Goal: Share content: Share content

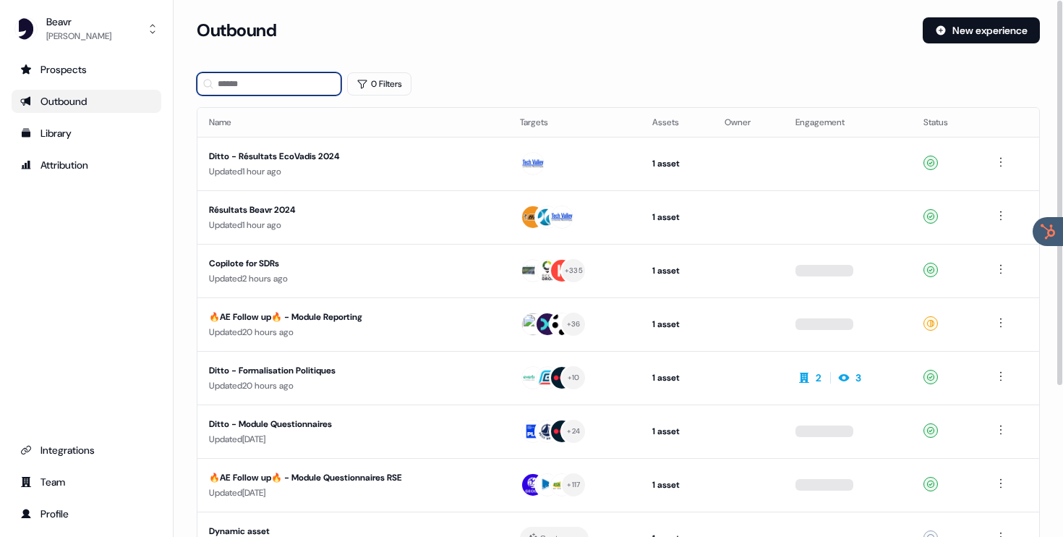
click at [262, 92] on input at bounding box center [269, 83] width 145 height 23
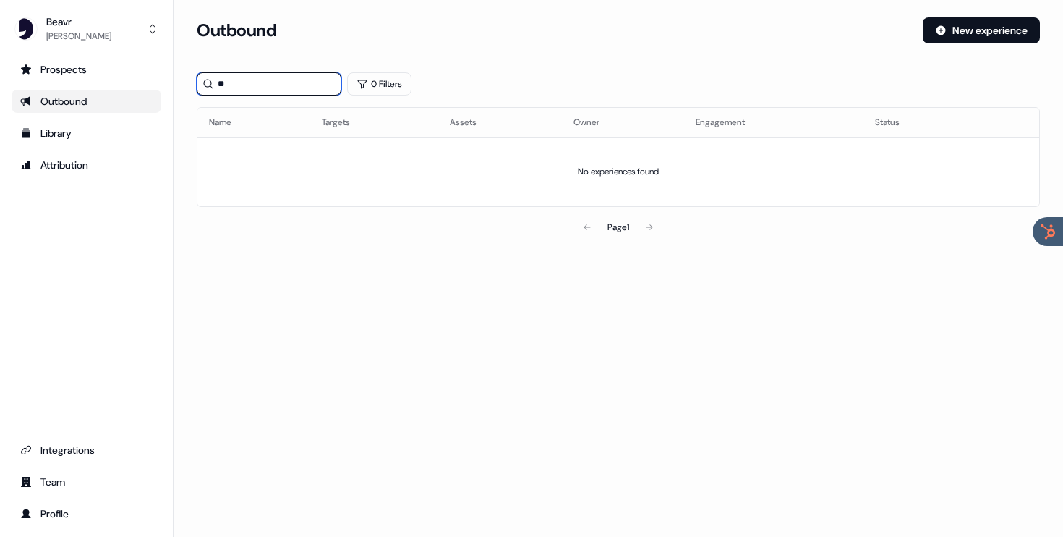
type input "*"
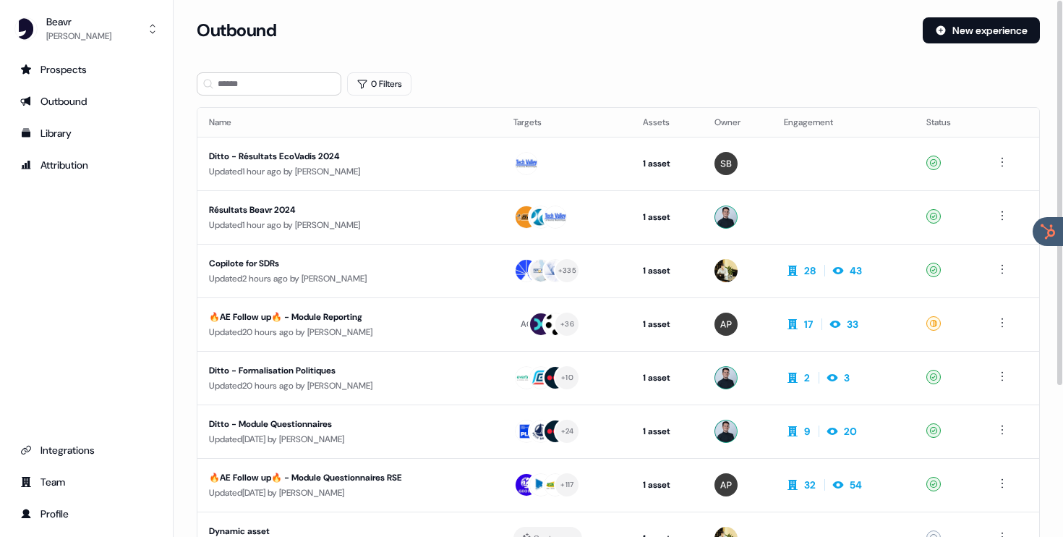
click at [267, 122] on th "Name" at bounding box center [349, 122] width 305 height 29
click at [270, 87] on input at bounding box center [269, 83] width 145 height 23
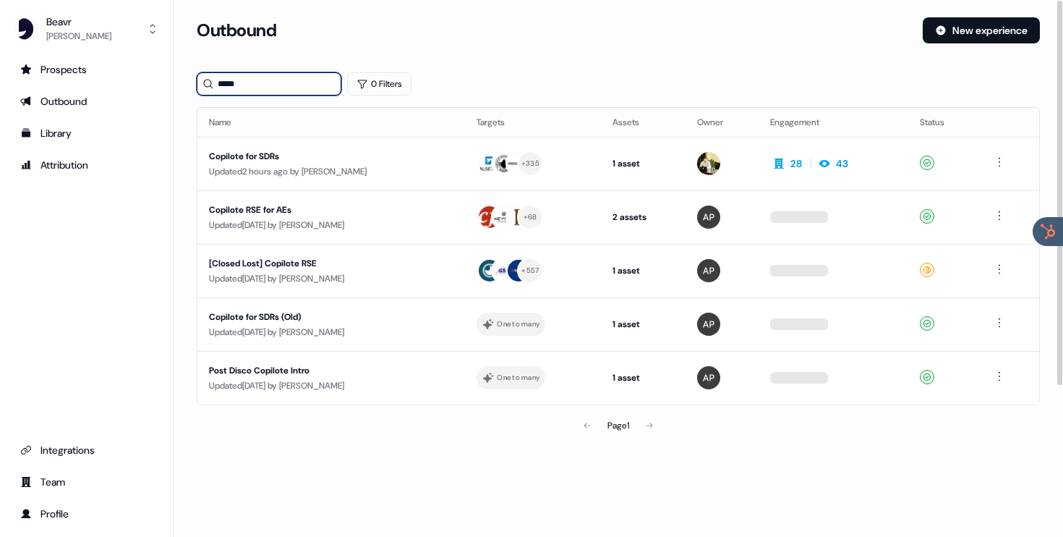
type input "*****"
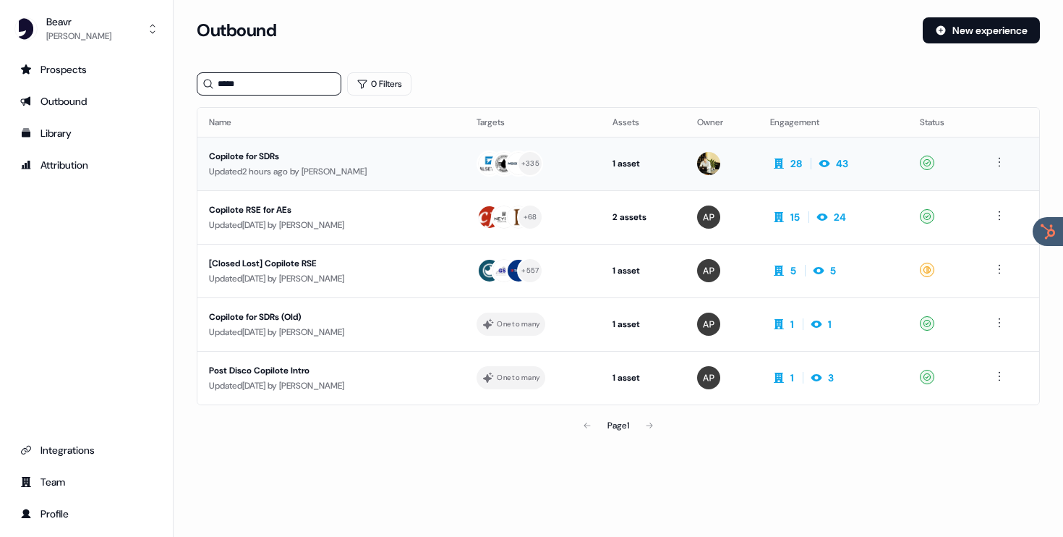
click at [291, 161] on div "Copilote for SDRs" at bounding box center [331, 156] width 244 height 14
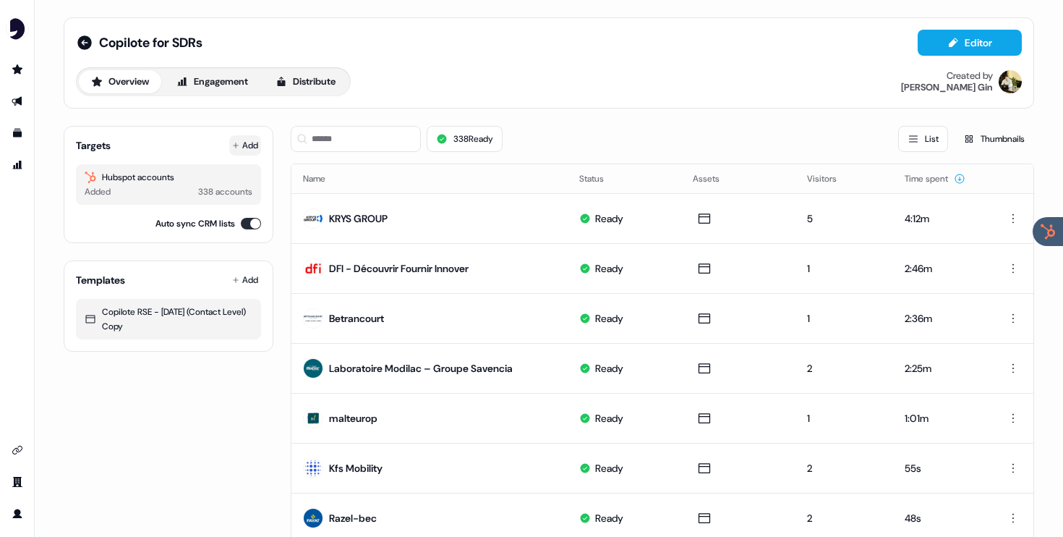
click at [247, 141] on button "Add" at bounding box center [245, 145] width 32 height 20
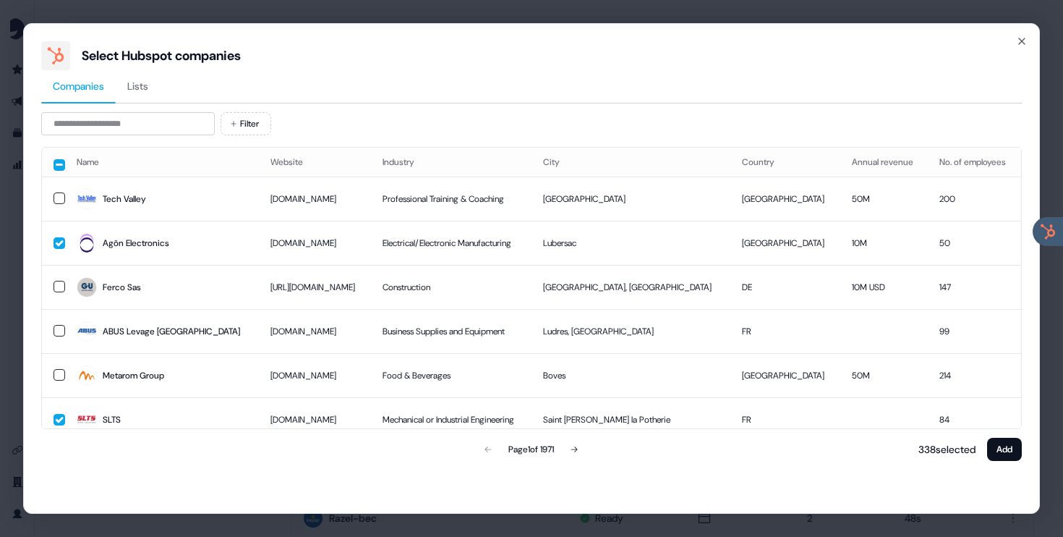
click at [159, 108] on div "Companies Lists Filter Name Website Industry City Country Annual revenue No. of…" at bounding box center [531, 266] width 981 height 393
click at [142, 117] on input at bounding box center [128, 123] width 174 height 23
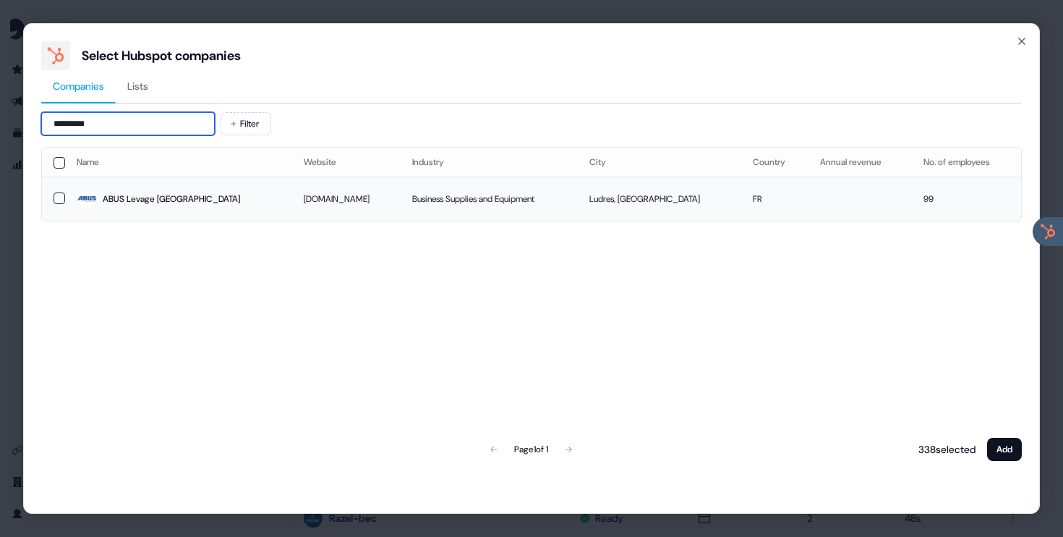
type input "*********"
click at [58, 200] on button "button" at bounding box center [60, 198] width 12 height 12
click at [983, 430] on div "Name Website Industry City Country Annual revenue No. of employees ABUS Levage …" at bounding box center [531, 305] width 981 height 317
click at [992, 438] on button "Add" at bounding box center [1004, 449] width 35 height 23
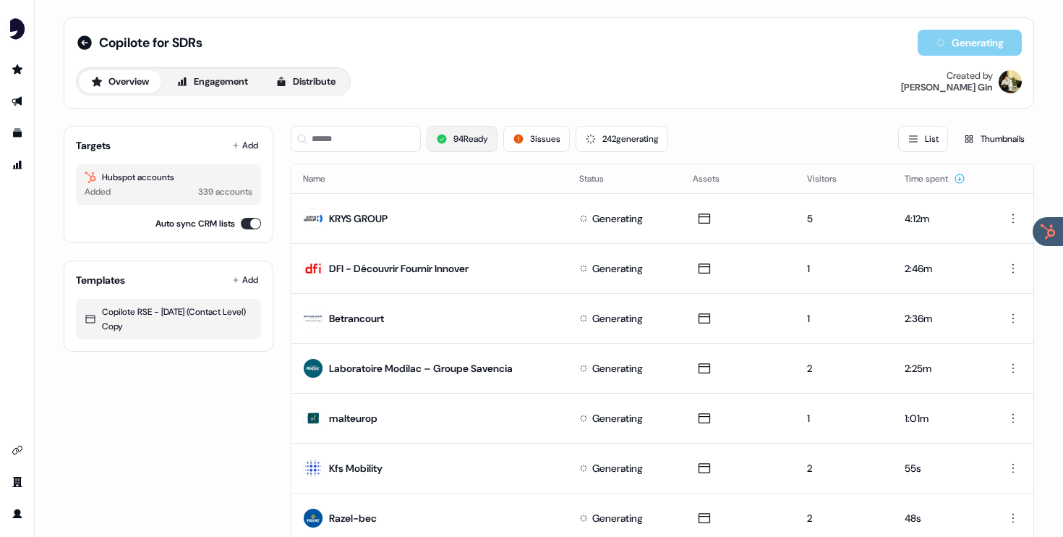
click at [468, 138] on button "94 Ready" at bounding box center [462, 139] width 71 height 26
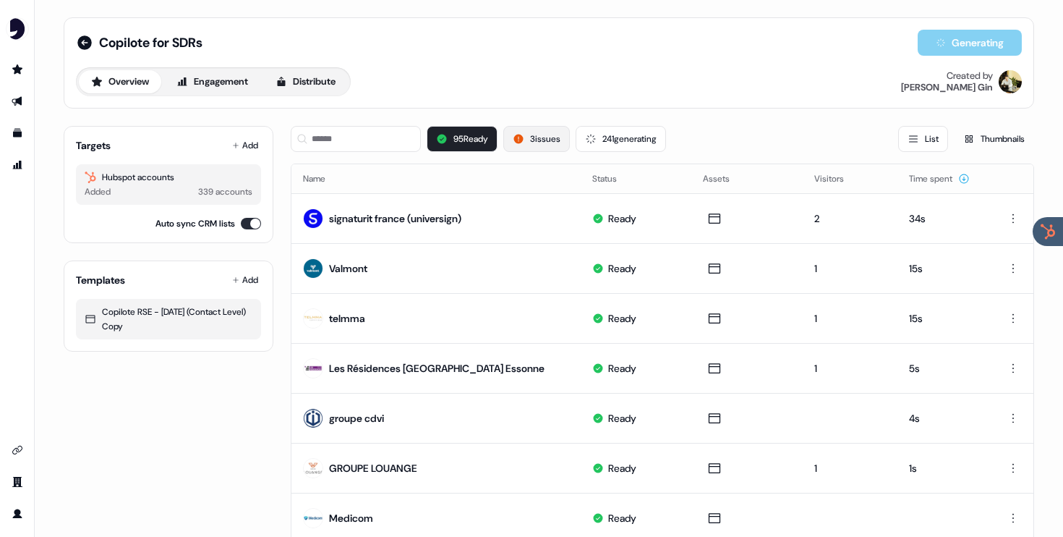
click at [547, 143] on button "3 issues" at bounding box center [536, 139] width 67 height 26
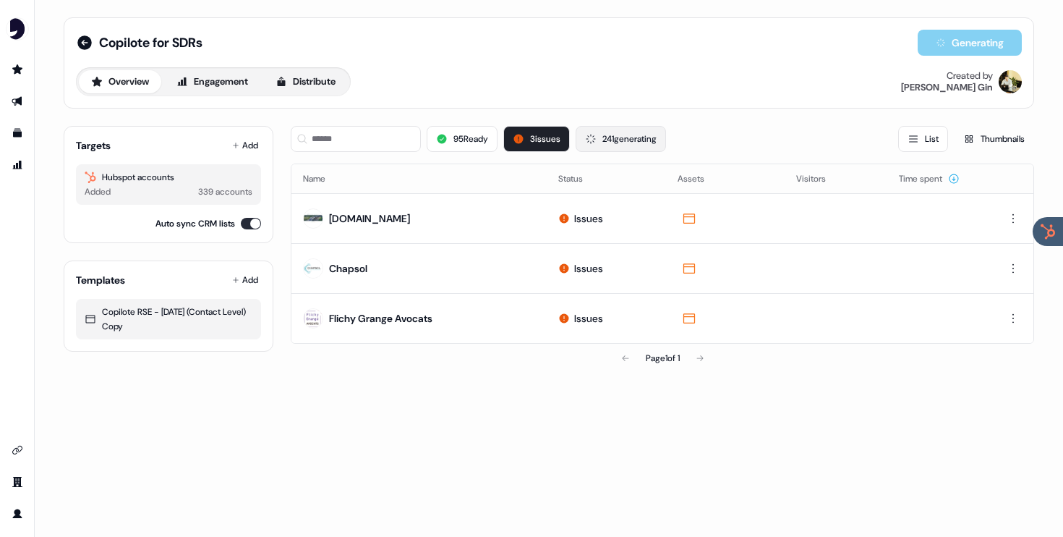
click at [603, 132] on button "241 generating" at bounding box center [621, 139] width 90 height 26
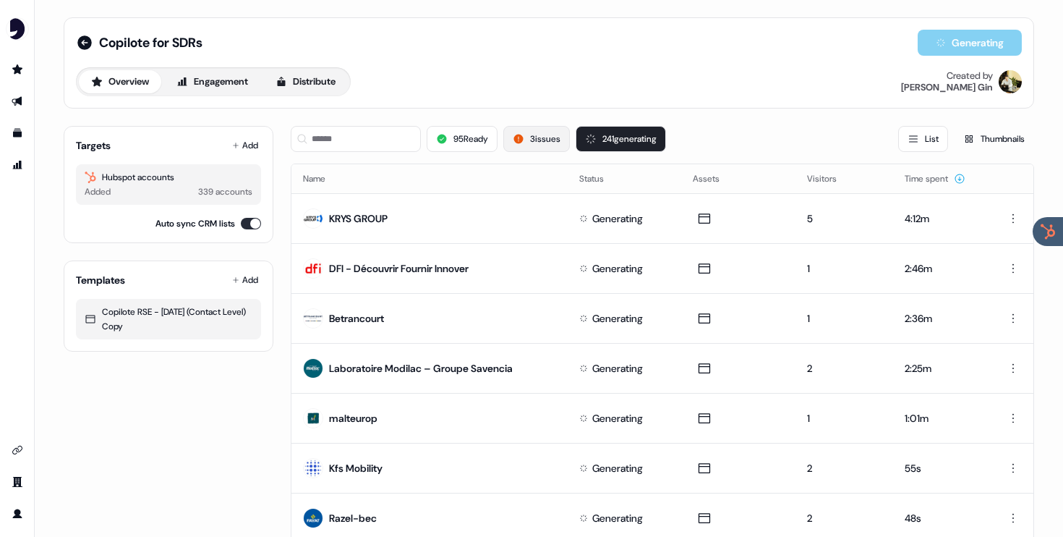
click at [537, 139] on button "3 issues" at bounding box center [536, 139] width 67 height 26
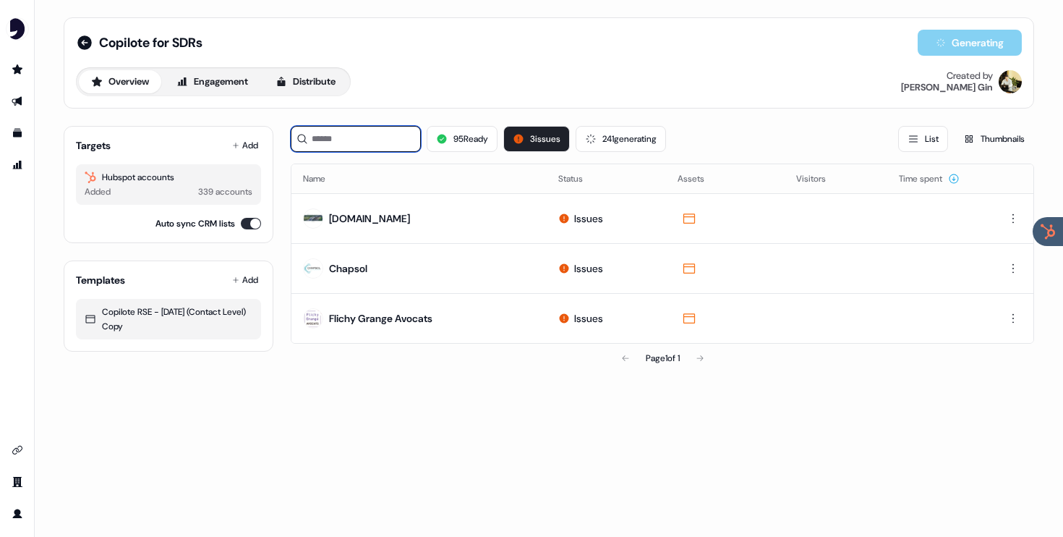
click at [389, 141] on input at bounding box center [356, 139] width 130 height 26
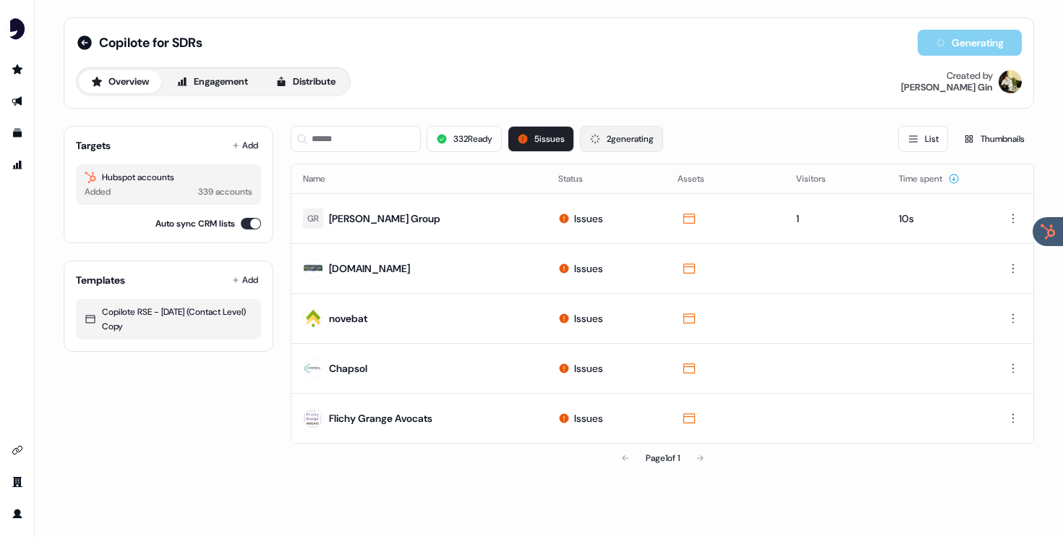
click at [635, 139] on button "2 generating" at bounding box center [621, 139] width 83 height 26
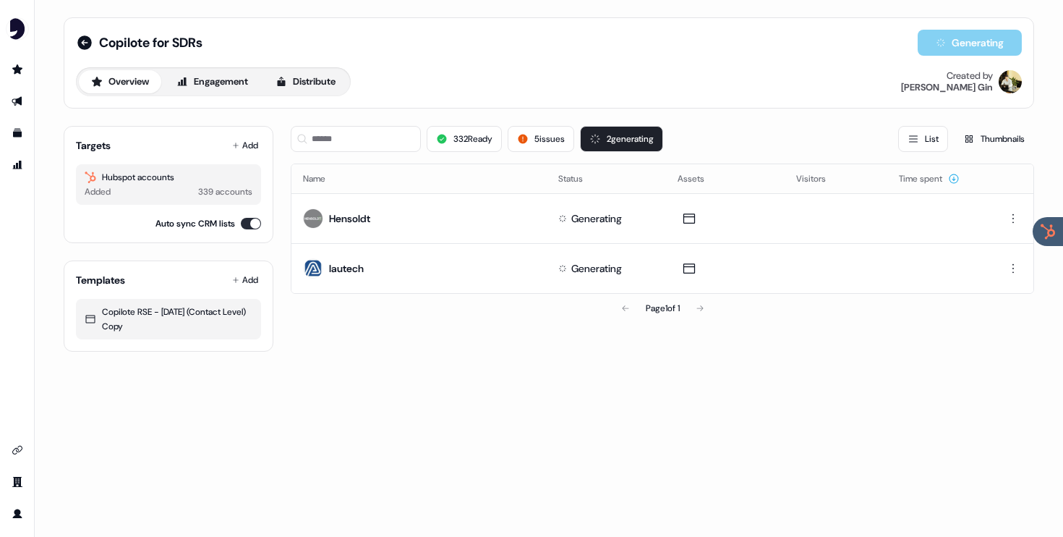
click at [541, 153] on div "332 Ready 5 issues 2 generating List Thumbnails" at bounding box center [663, 138] width 744 height 49
click at [544, 147] on button "5 issues" at bounding box center [541, 139] width 67 height 26
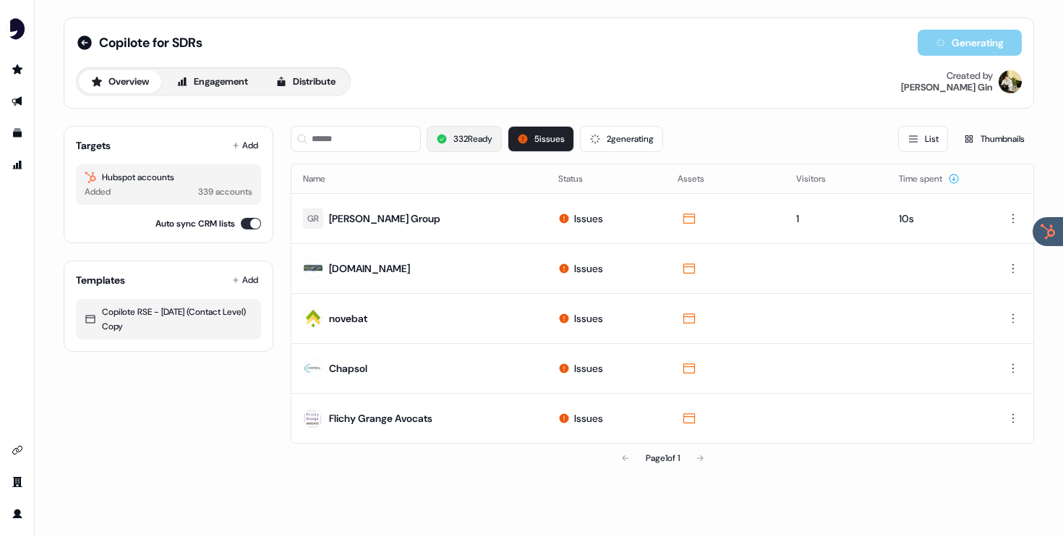
click at [450, 143] on button "332 Ready" at bounding box center [464, 139] width 75 height 26
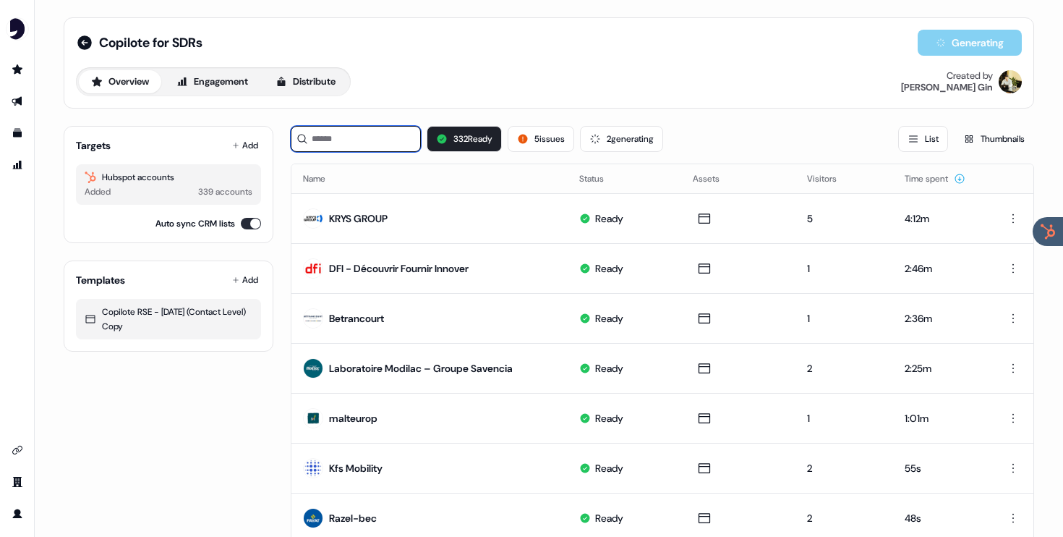
click at [355, 146] on input at bounding box center [356, 139] width 130 height 26
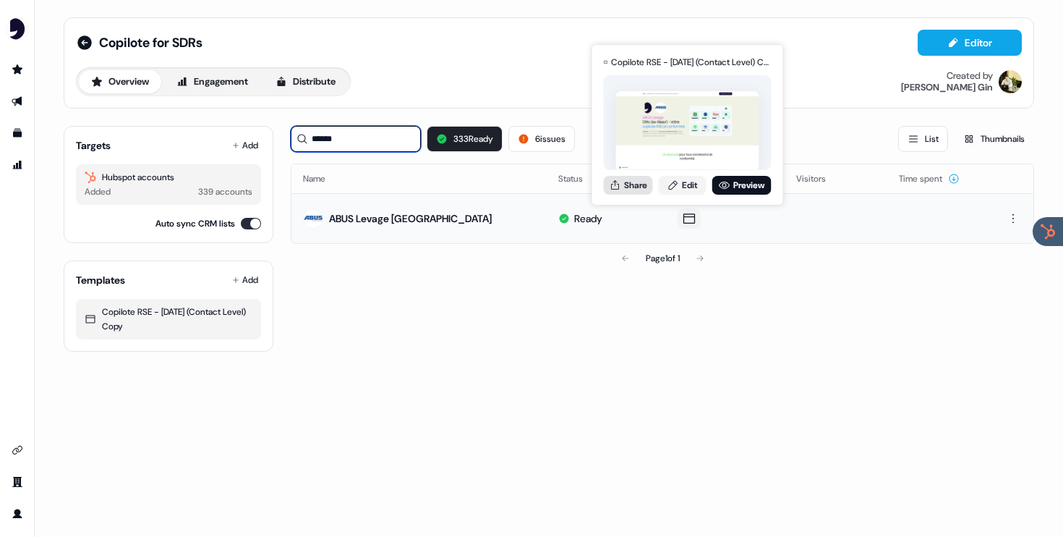
type input "******"
click at [642, 183] on button "Share" at bounding box center [628, 185] width 49 height 19
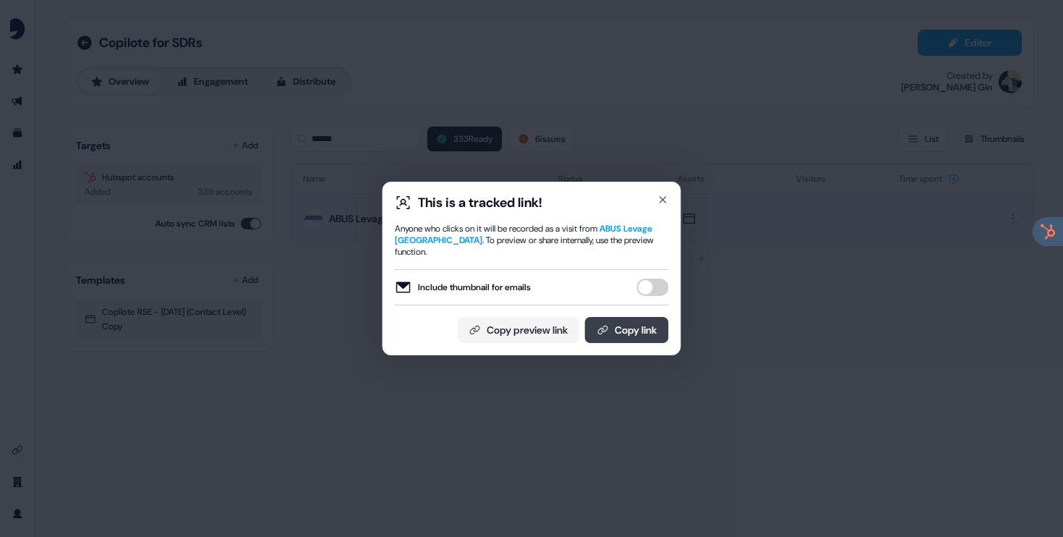
click at [631, 325] on button "Copy link" at bounding box center [627, 330] width 84 height 26
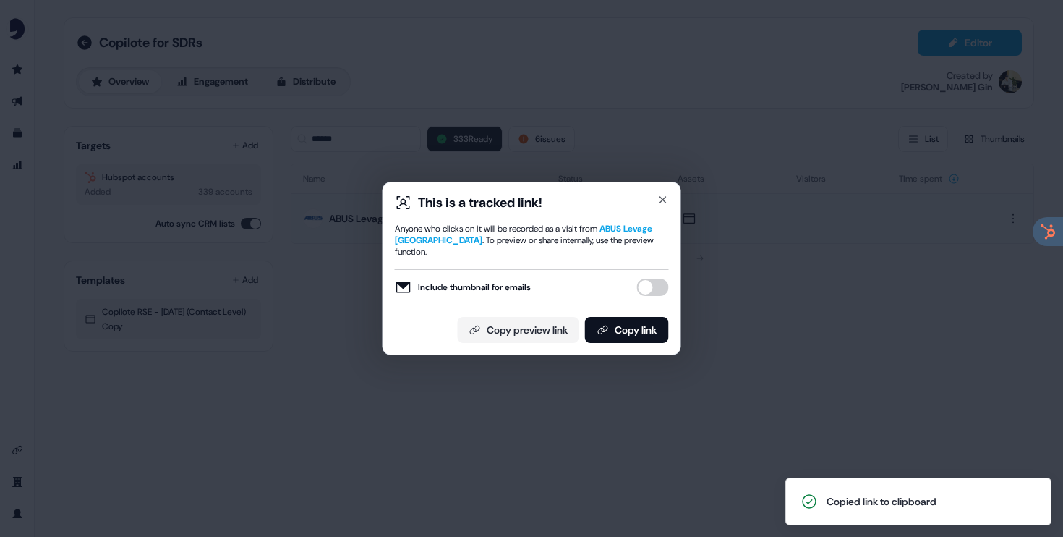
click at [660, 192] on div "This is a tracked link! Anyone who clicks on it will be recorded as a visit fro…" at bounding box center [532, 269] width 299 height 174
click at [662, 196] on icon "button" at bounding box center [663, 200] width 12 height 12
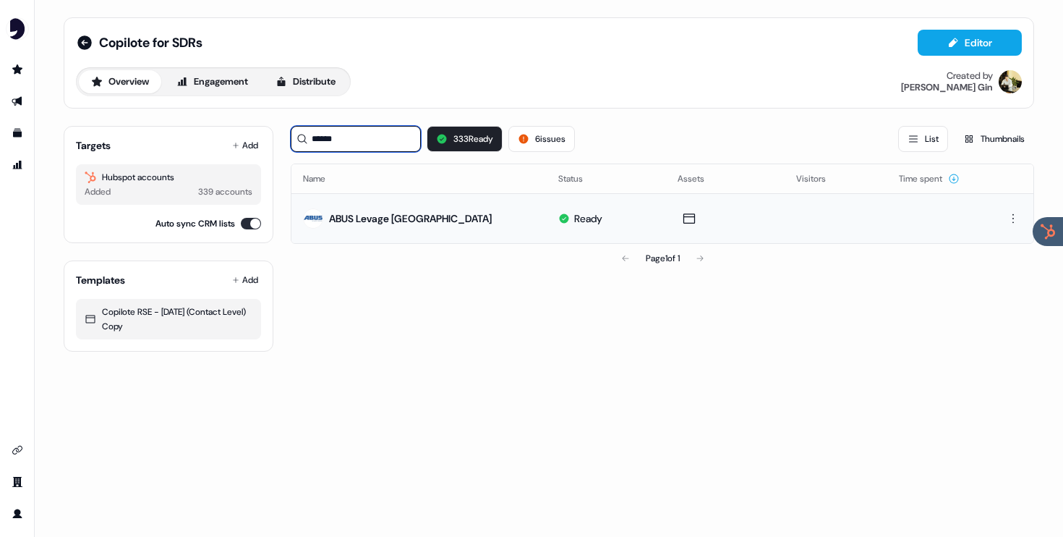
click at [357, 139] on input "******" at bounding box center [356, 139] width 130 height 26
